Goal: Task Accomplishment & Management: Manage account settings

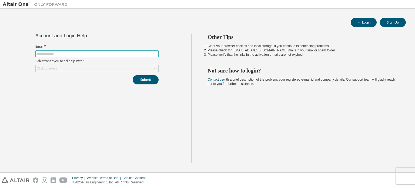
click at [73, 52] on input "text" at bounding box center [97, 54] width 121 height 4
type input "**********"
click at [154, 68] on icon at bounding box center [155, 68] width 5 height 5
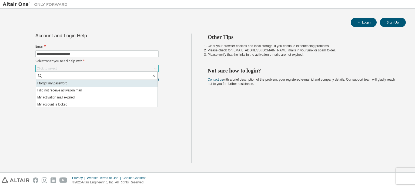
click at [129, 83] on li "I forgot my password" at bounding box center [97, 83] width 122 height 7
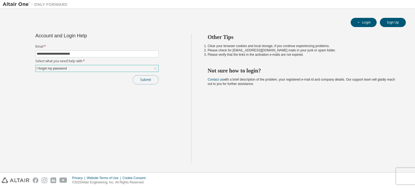
click at [138, 77] on button "Submit" at bounding box center [146, 79] width 26 height 9
click at [148, 81] on button "Submit" at bounding box center [146, 79] width 26 height 9
click at [147, 81] on button "Submit" at bounding box center [146, 79] width 26 height 9
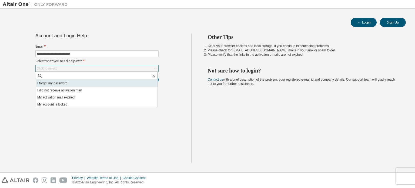
click at [97, 82] on li "I forgot my password" at bounding box center [97, 83] width 122 height 7
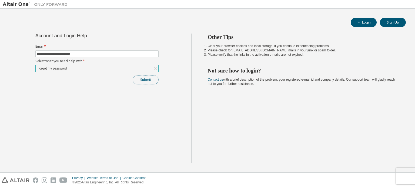
click at [150, 82] on button "Submit" at bounding box center [146, 79] width 26 height 9
